Goal: Find specific page/section: Find specific page/section

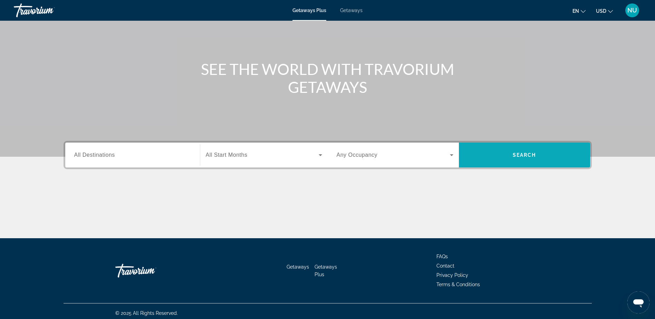
scroll to position [54, 0]
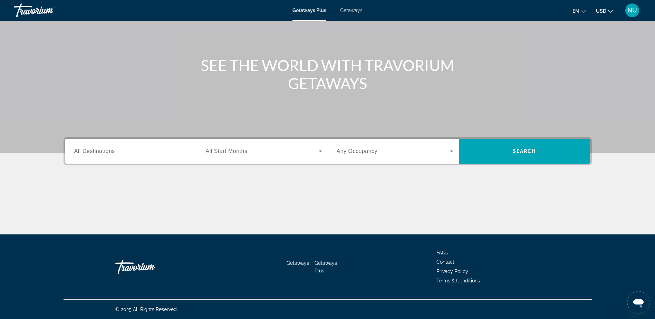
click at [125, 154] on input "Destination All Destinations" at bounding box center [132, 151] width 117 height 8
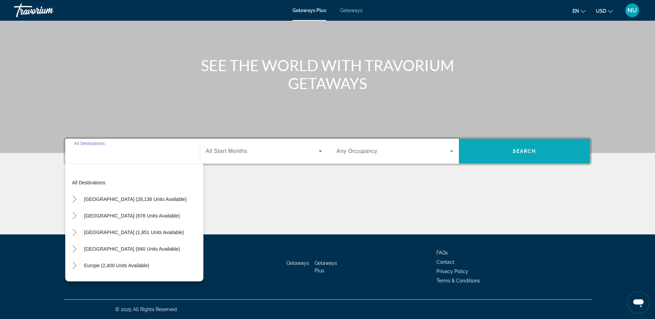
click at [560, 152] on span "Search widget" at bounding box center [524, 151] width 131 height 17
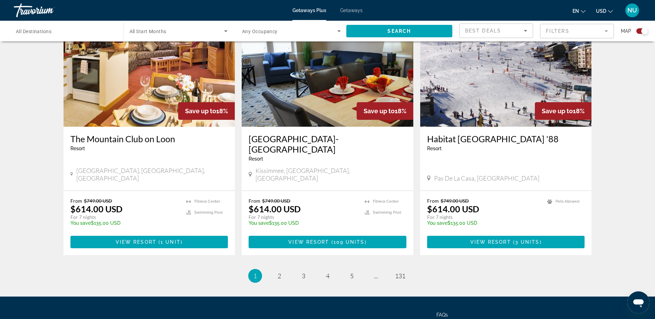
scroll to position [1012, 0]
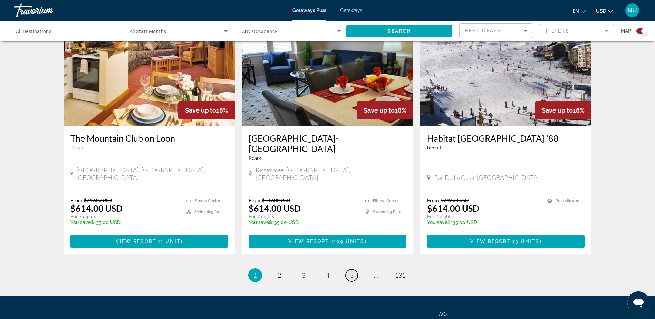
click at [351, 271] on span "5" at bounding box center [351, 275] width 3 height 8
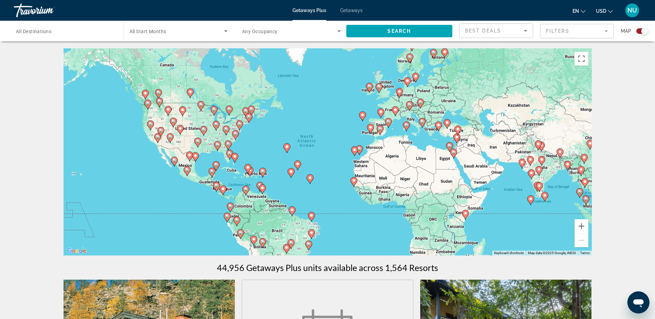
click at [607, 32] on mat-form-field "Filters" at bounding box center [577, 31] width 74 height 15
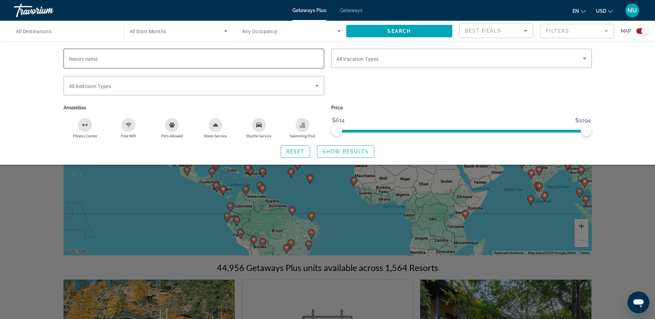
click at [130, 62] on input "Resort name" at bounding box center [194, 59] width 250 height 8
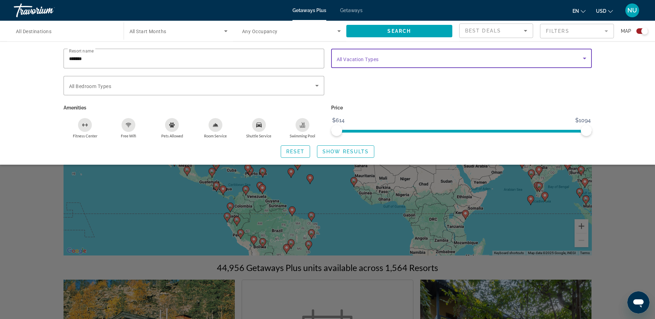
click at [582, 57] on icon "Search widget" at bounding box center [584, 58] width 8 height 8
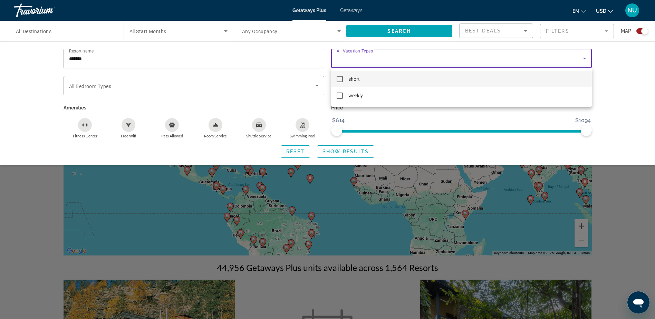
click at [617, 82] on div at bounding box center [327, 159] width 655 height 319
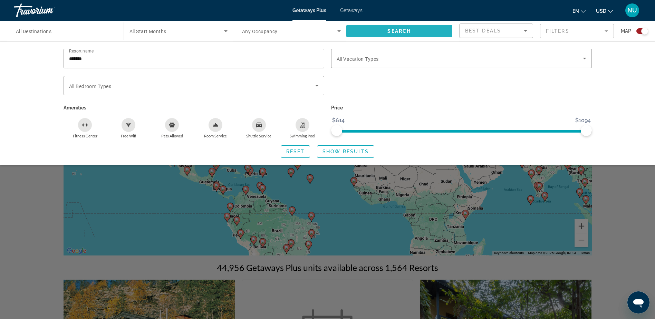
click at [431, 33] on span "Search widget" at bounding box center [399, 31] width 106 height 17
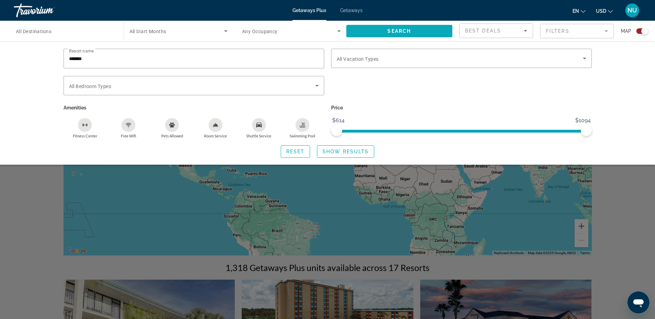
click at [424, 30] on span "Search widget" at bounding box center [399, 31] width 106 height 17
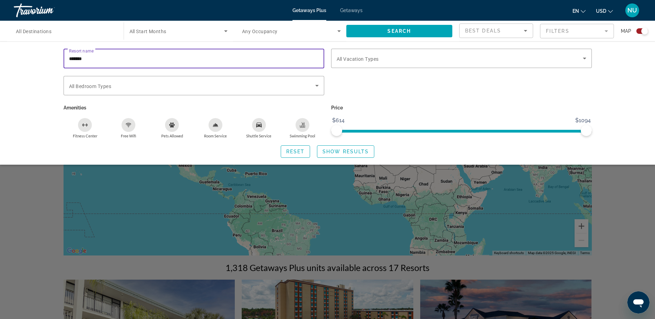
click at [114, 58] on input "*******" at bounding box center [194, 59] width 250 height 8
type input "**********"
click at [397, 29] on span "Search" at bounding box center [398, 31] width 23 height 6
